Goal: Task Accomplishment & Management: Manage account settings

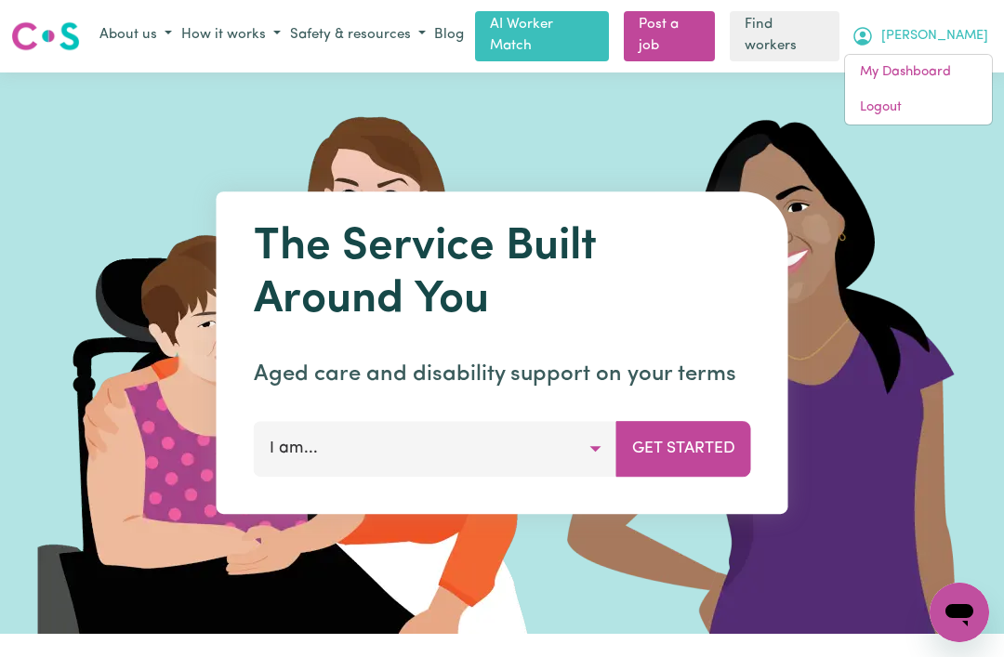
click at [928, 73] on link "My Dashboard" at bounding box center [918, 72] width 147 height 35
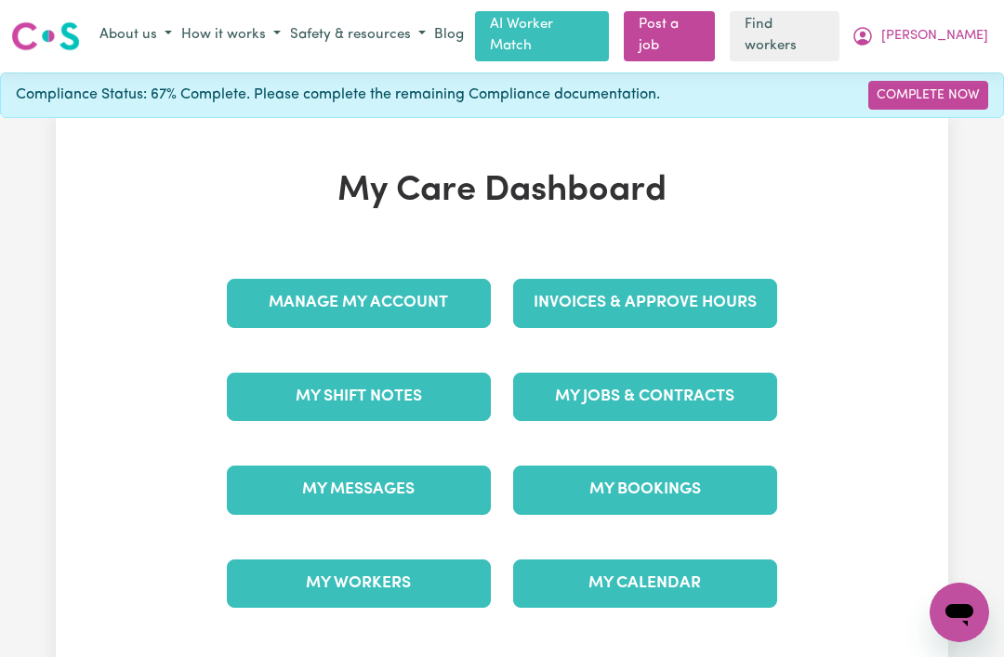
click at [731, 394] on link "My Jobs & Contracts" at bounding box center [645, 397] width 264 height 48
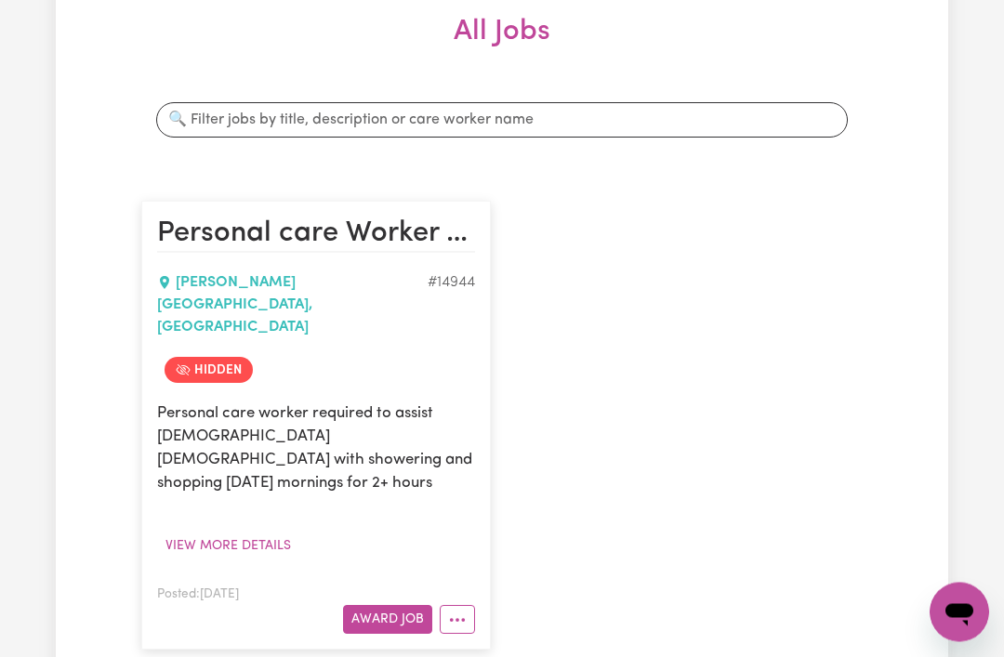
scroll to position [283, 0]
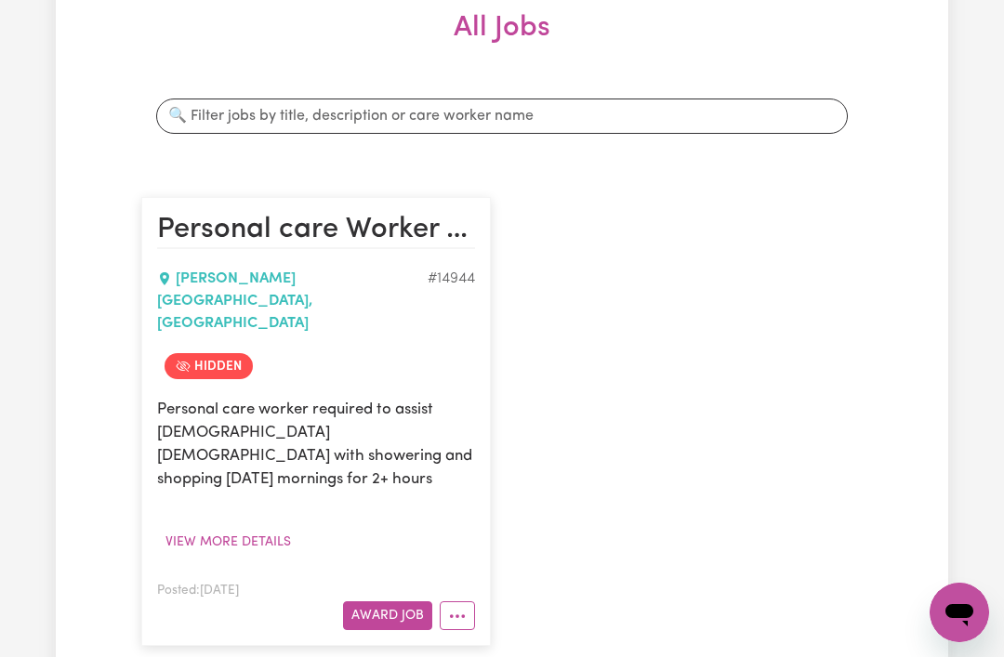
click at [215, 353] on span "Hidden" at bounding box center [208, 366] width 88 height 26
click at [207, 353] on span "Hidden" at bounding box center [208, 366] width 88 height 26
click at [260, 528] on button "View more details" at bounding box center [228, 542] width 142 height 29
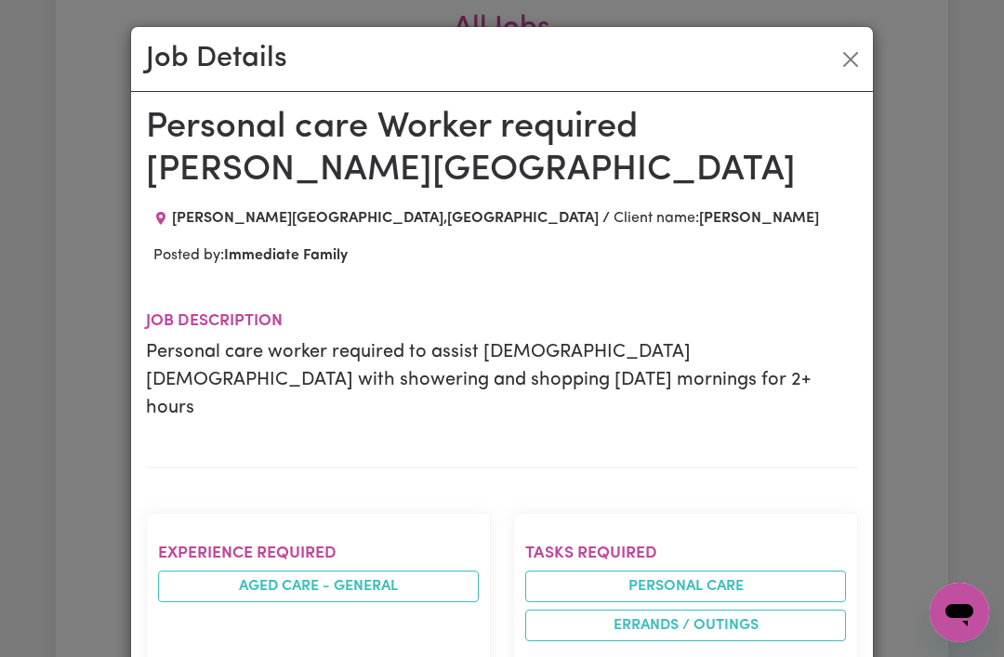
click at [844, 67] on button "Close" at bounding box center [850, 60] width 30 height 30
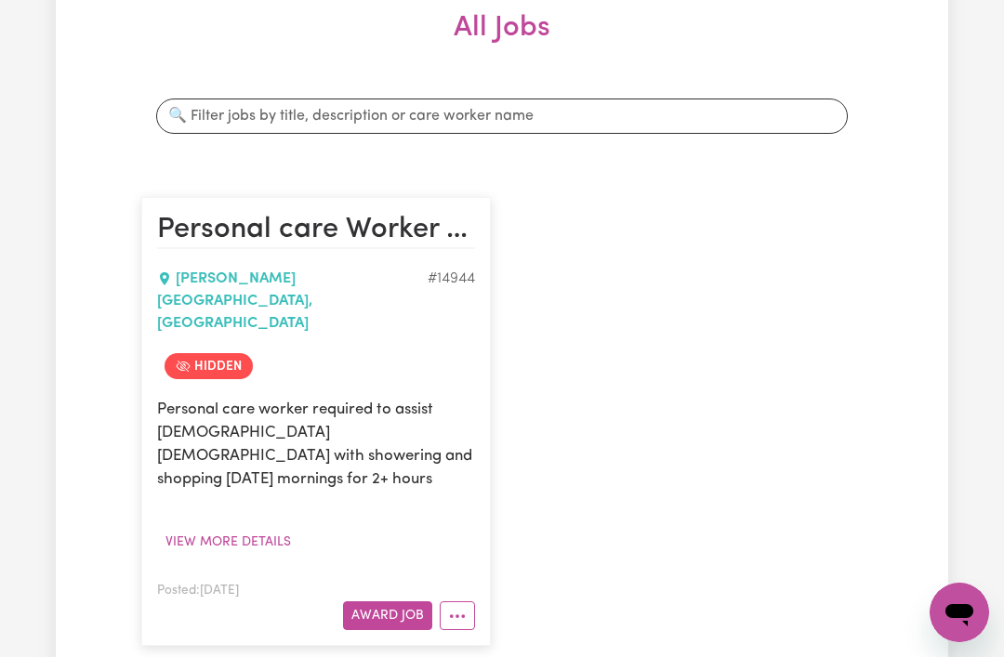
click at [458, 601] on button "More options" at bounding box center [457, 615] width 35 height 29
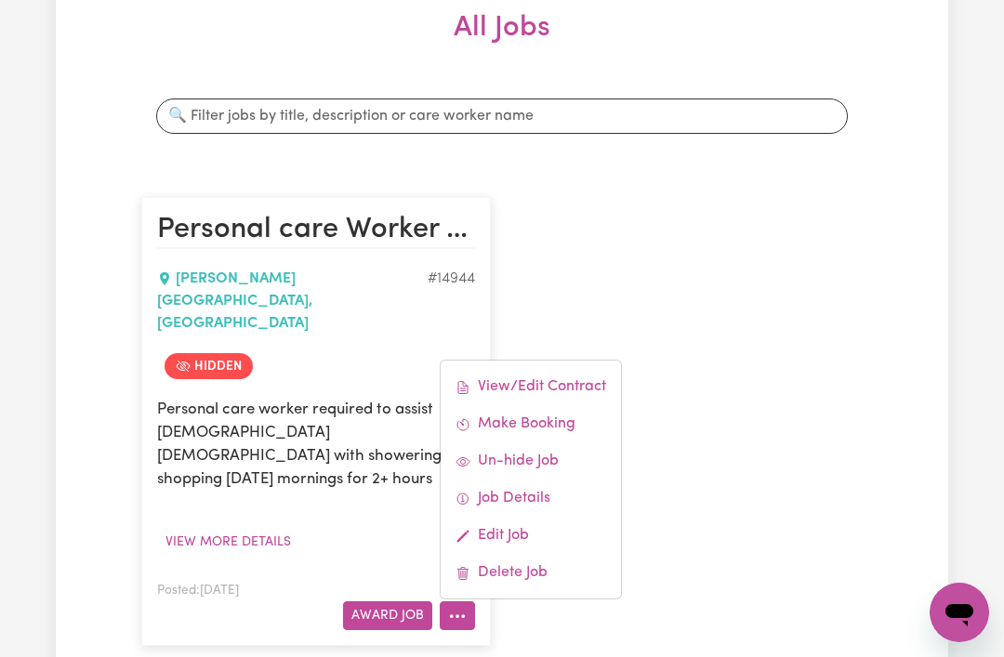
click at [531, 554] on link "Delete Job" at bounding box center [530, 572] width 180 height 37
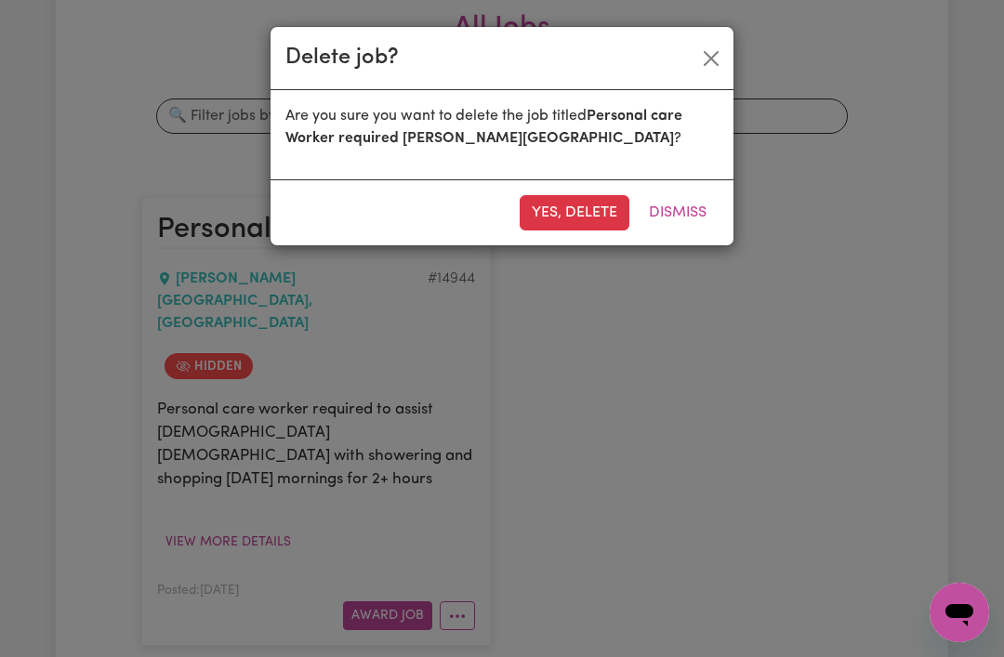
click at [597, 204] on button "Yes, delete" at bounding box center [574, 212] width 110 height 35
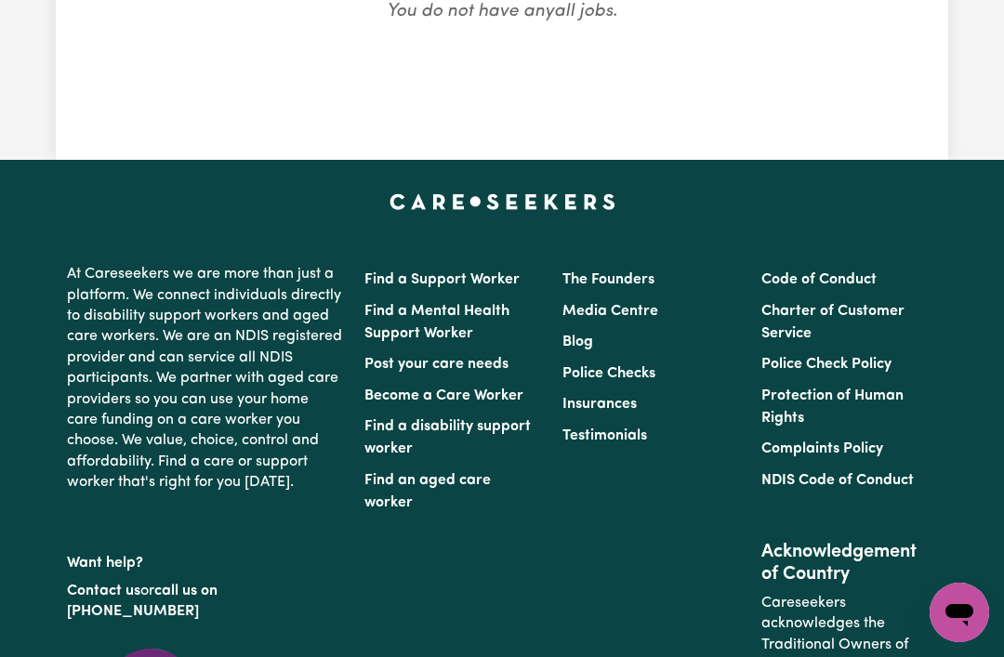
scroll to position [0, 0]
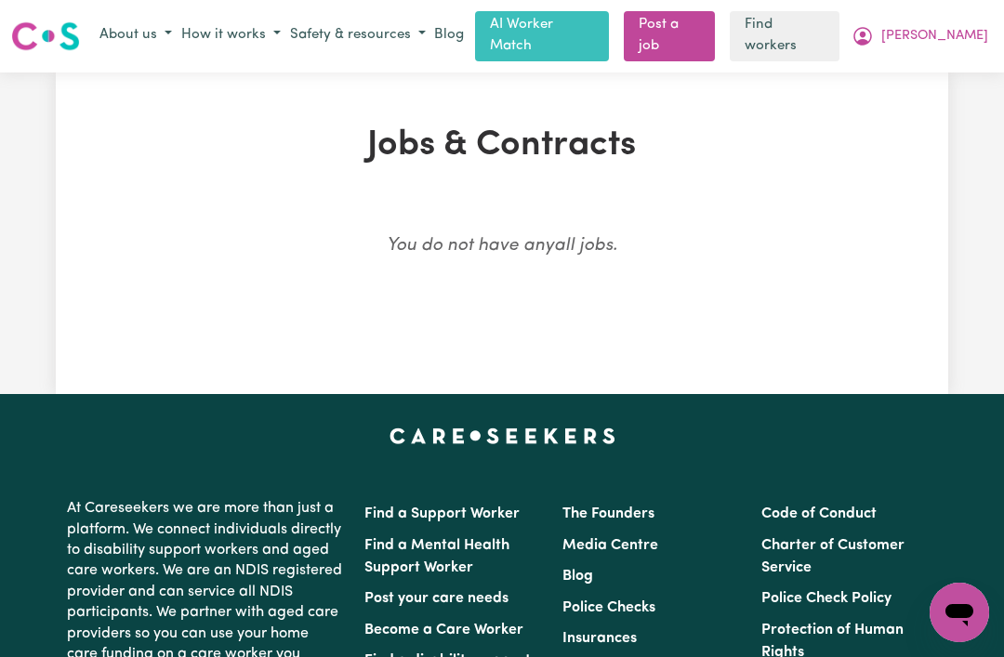
click at [960, 30] on span "[PERSON_NAME]" at bounding box center [934, 36] width 107 height 20
click at [909, 111] on link "Logout" at bounding box center [918, 107] width 147 height 35
